Goal: Task Accomplishment & Management: Manage account settings

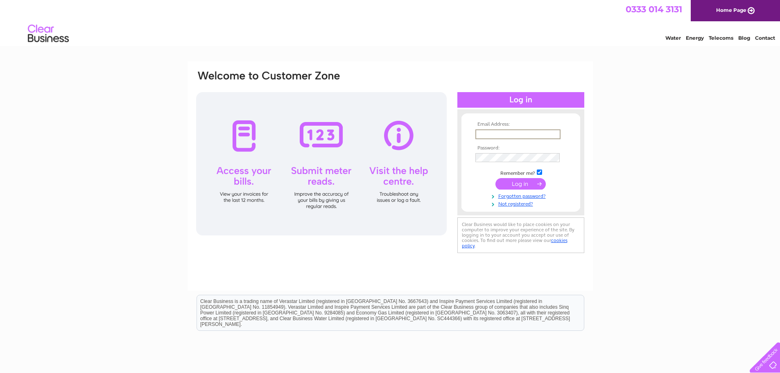
click at [501, 134] on input "text" at bounding box center [517, 134] width 85 height 10
type input "carl@cpattisonaccounting.co.uk"
click at [511, 184] on input "submit" at bounding box center [520, 182] width 50 height 11
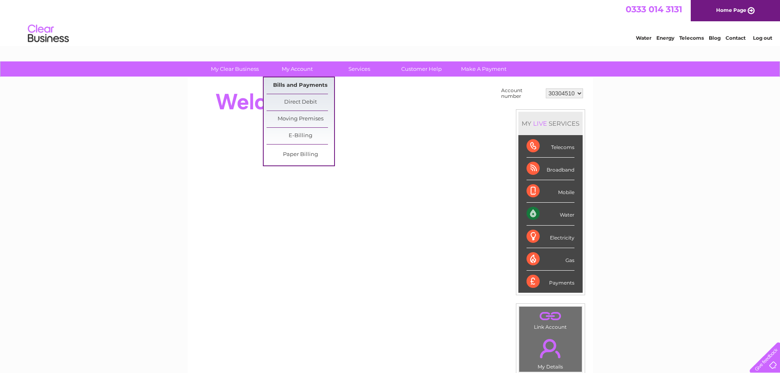
click at [292, 81] on link "Bills and Payments" at bounding box center [301, 85] width 68 height 16
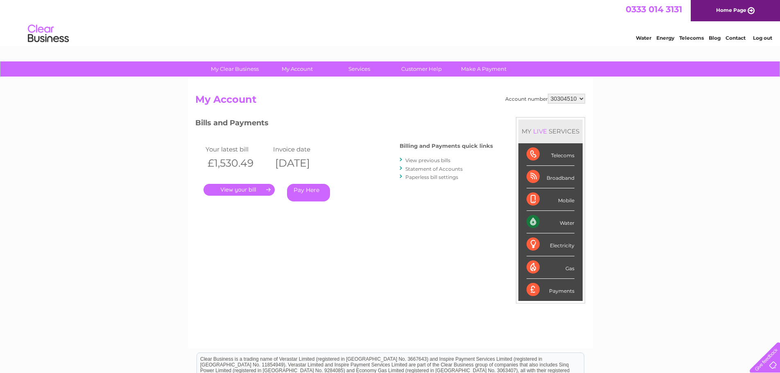
click at [249, 189] on link "." at bounding box center [239, 190] width 71 height 12
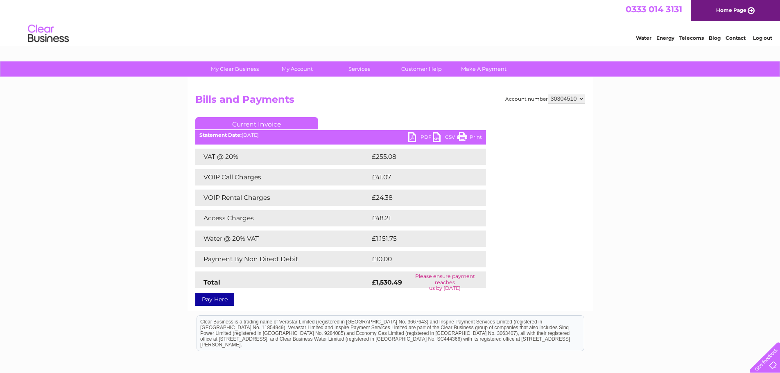
click at [419, 136] on link "PDF" at bounding box center [420, 138] width 25 height 12
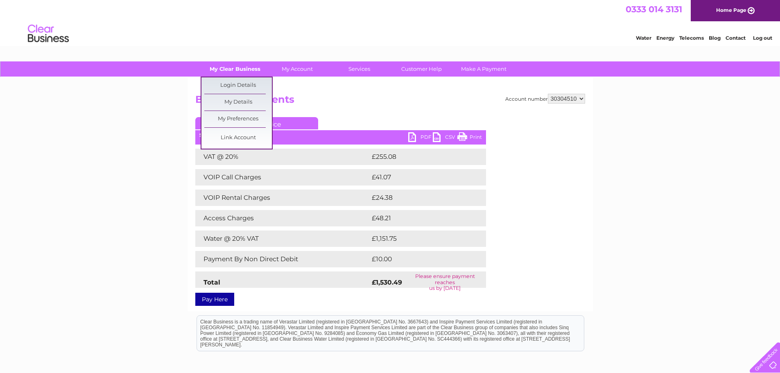
click at [232, 66] on link "My Clear Business" at bounding box center [235, 68] width 68 height 15
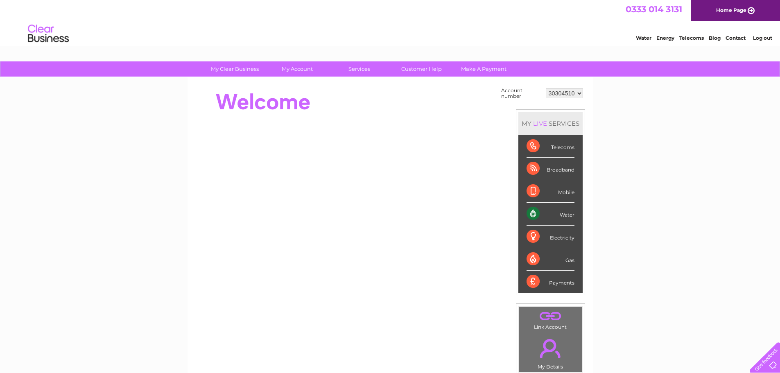
click at [579, 93] on select "30304510" at bounding box center [564, 93] width 37 height 10
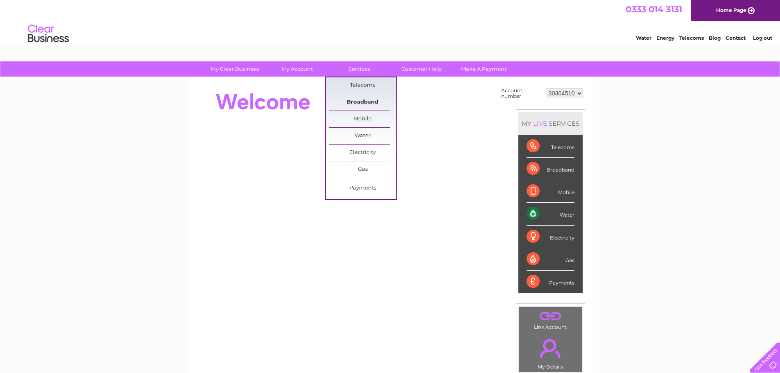
click at [361, 102] on link "Broadband" at bounding box center [363, 102] width 68 height 16
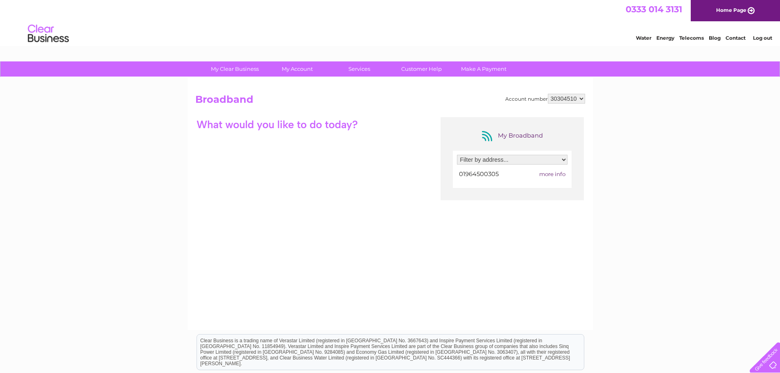
click at [547, 160] on select "Filter by address... [STREET_ADDRESS]" at bounding box center [512, 160] width 111 height 10
select select "2641128"
click at [457, 155] on select "Filter by address... [STREET_ADDRESS]" at bounding box center [512, 160] width 111 height 10
click at [554, 175] on span "more info" at bounding box center [552, 174] width 26 height 7
